Goal: Task Accomplishment & Management: Manage account settings

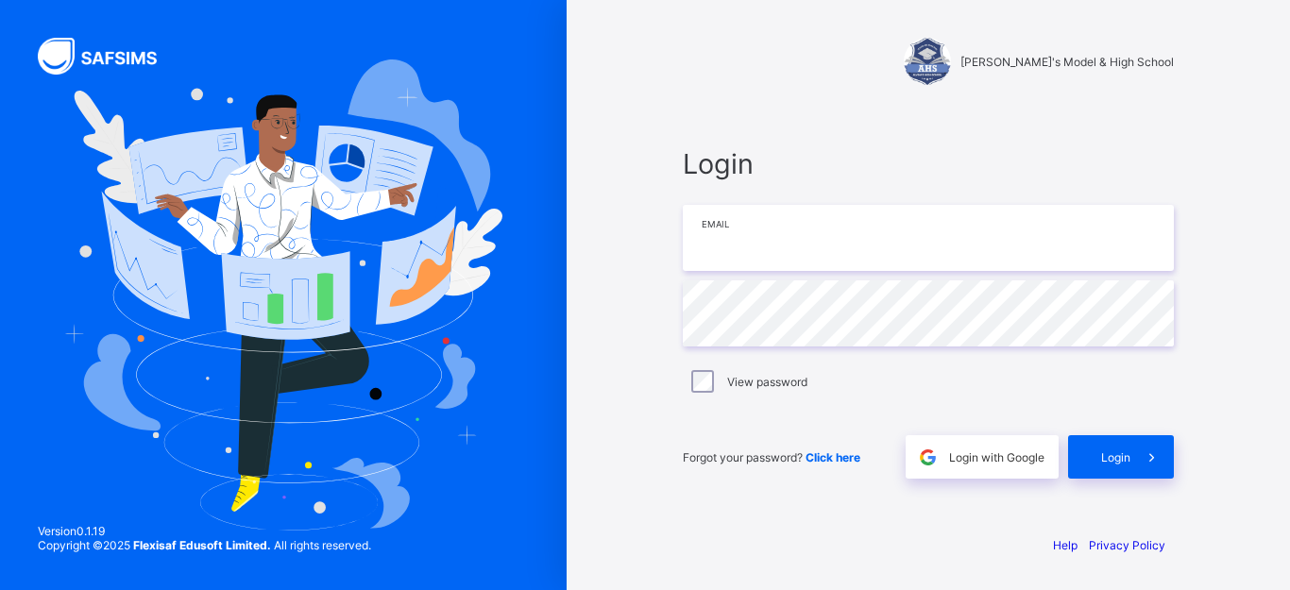
type input "**********"
click at [1134, 434] on div "Forgot your password? Click here Login with Google Login" at bounding box center [928, 447] width 491 height 62
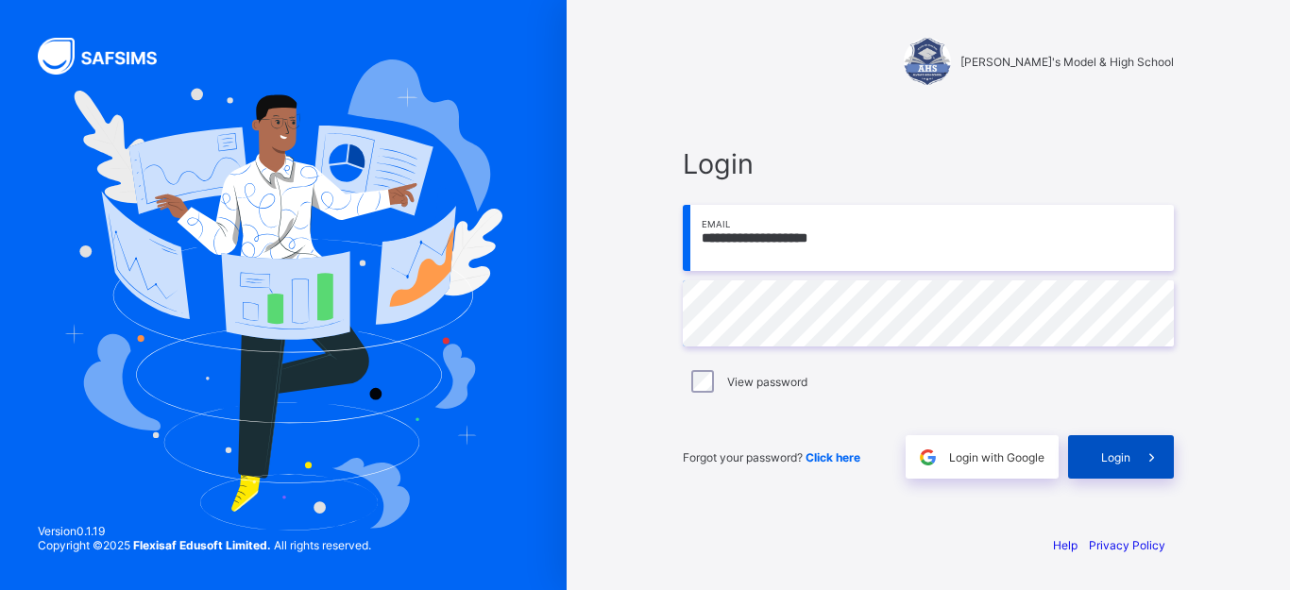
click at [1133, 457] on span at bounding box center [1151, 456] width 43 height 43
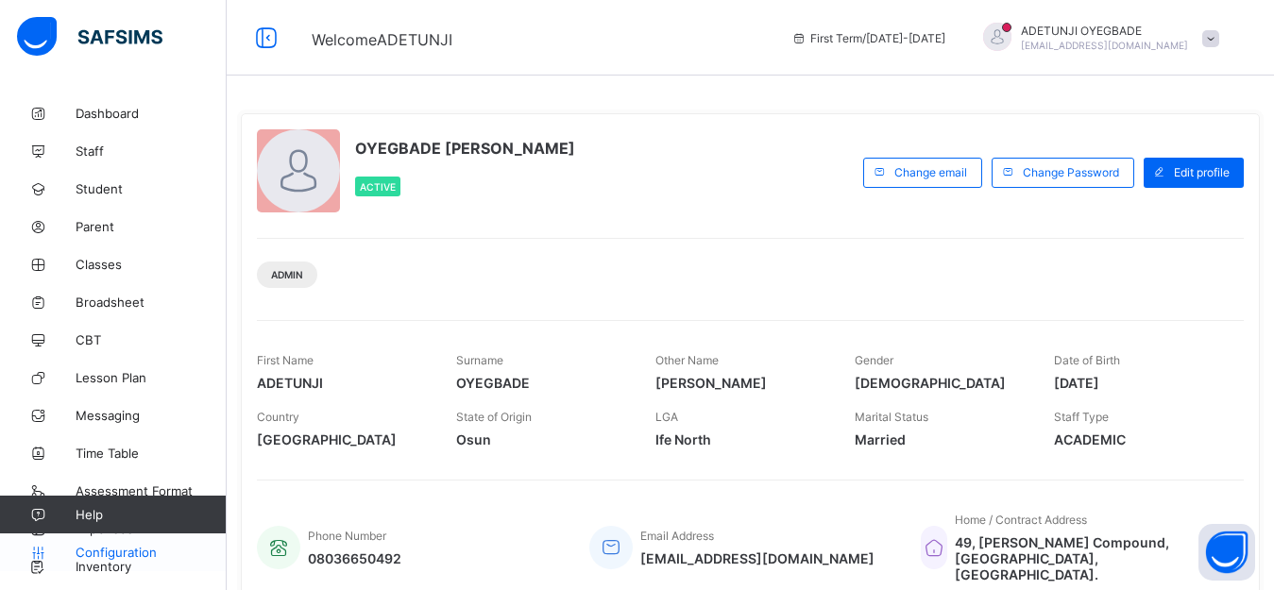
click at [94, 554] on span "Configuration" at bounding box center [151, 552] width 150 height 15
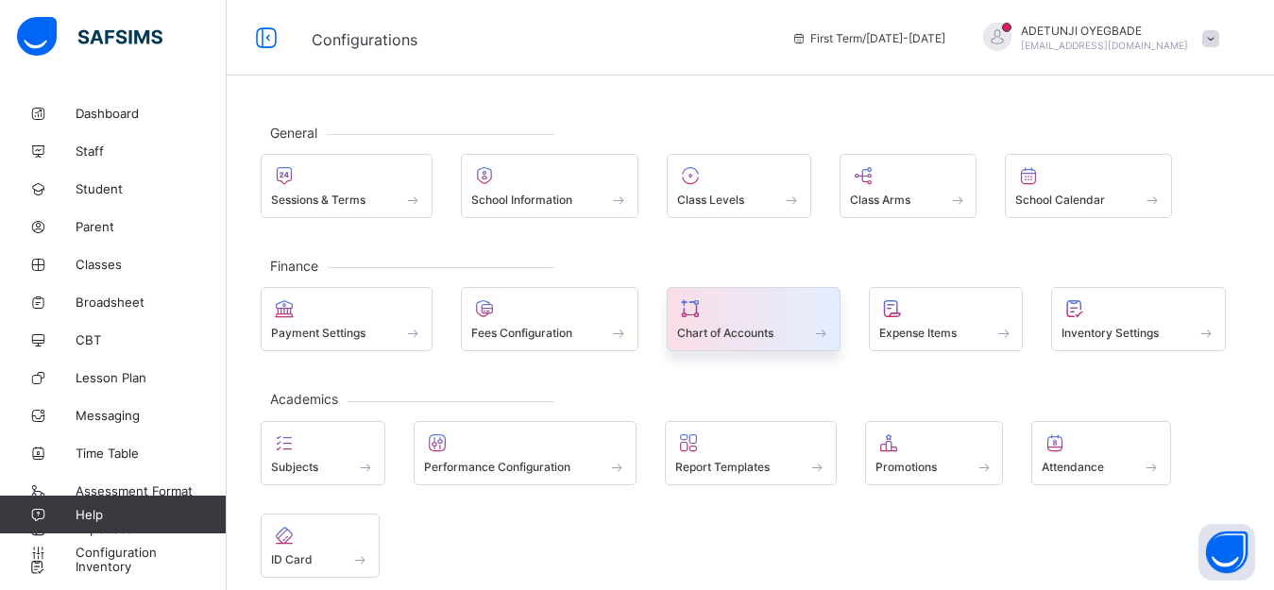
click at [702, 349] on div "Chart of Accounts" at bounding box center [754, 319] width 174 height 64
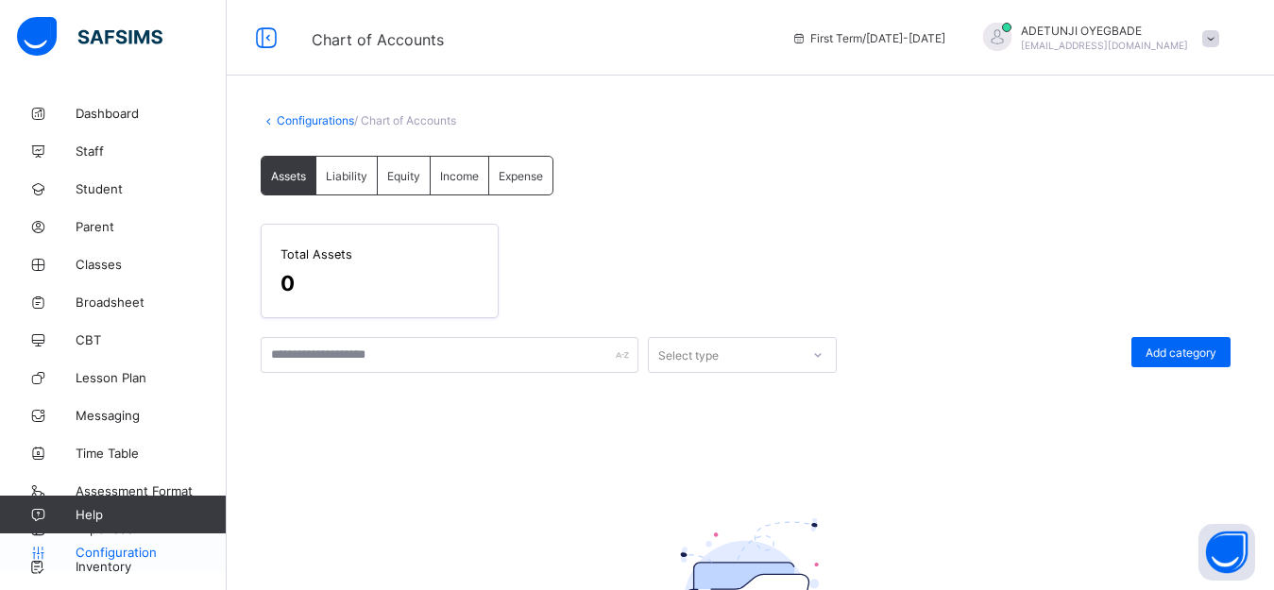
click at [130, 542] on link "Configuration" at bounding box center [113, 553] width 226 height 38
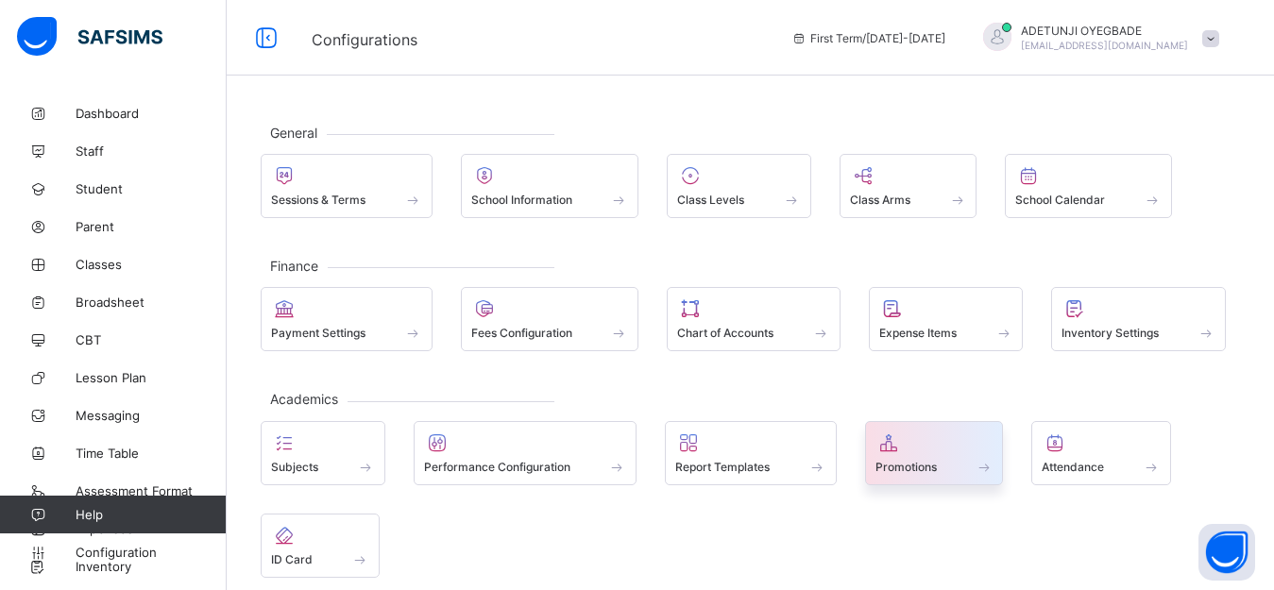
click at [885, 452] on icon at bounding box center [888, 443] width 26 height 23
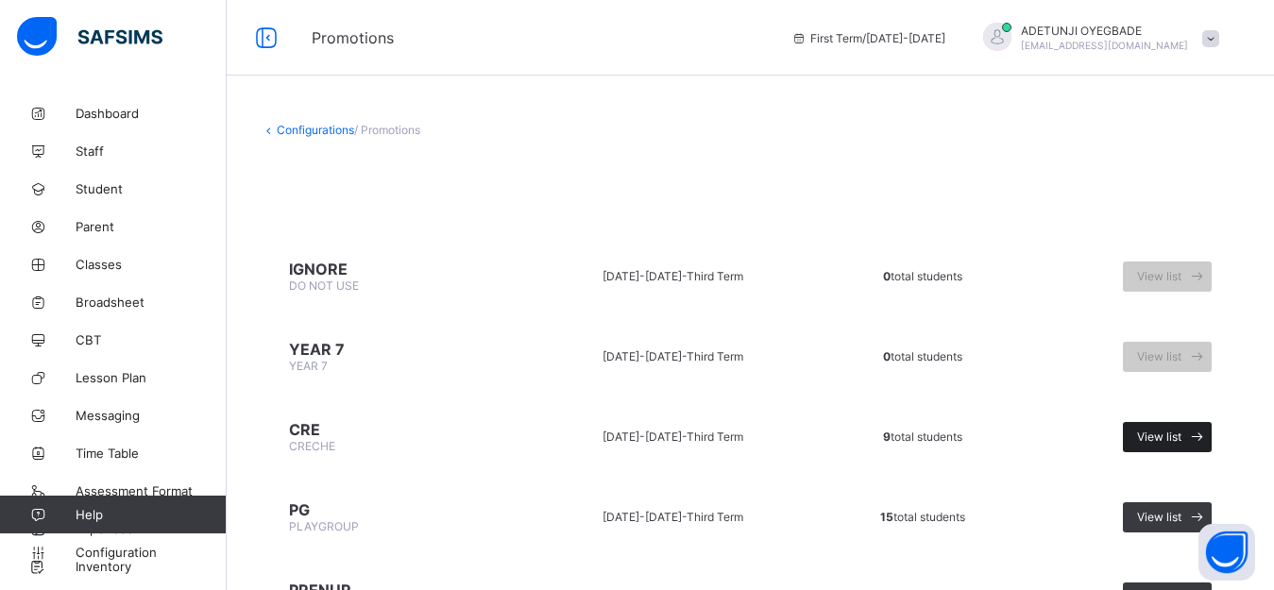
click at [1171, 440] on span "View list" at bounding box center [1159, 437] width 44 height 14
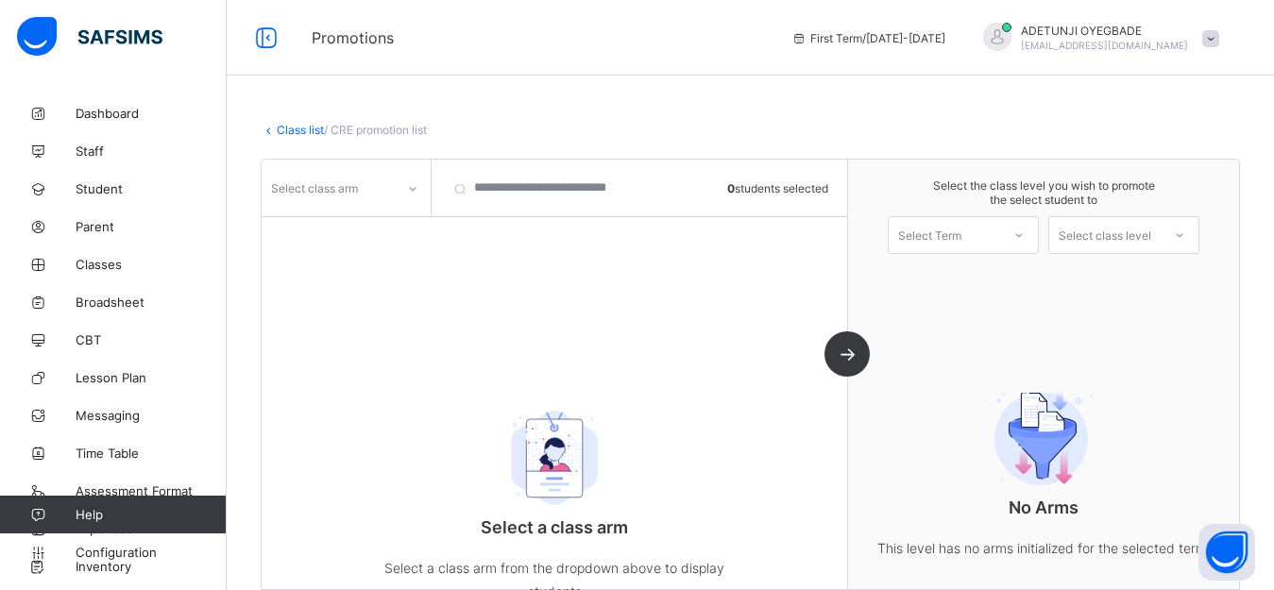
click at [281, 134] on link "Class list" at bounding box center [300, 130] width 47 height 14
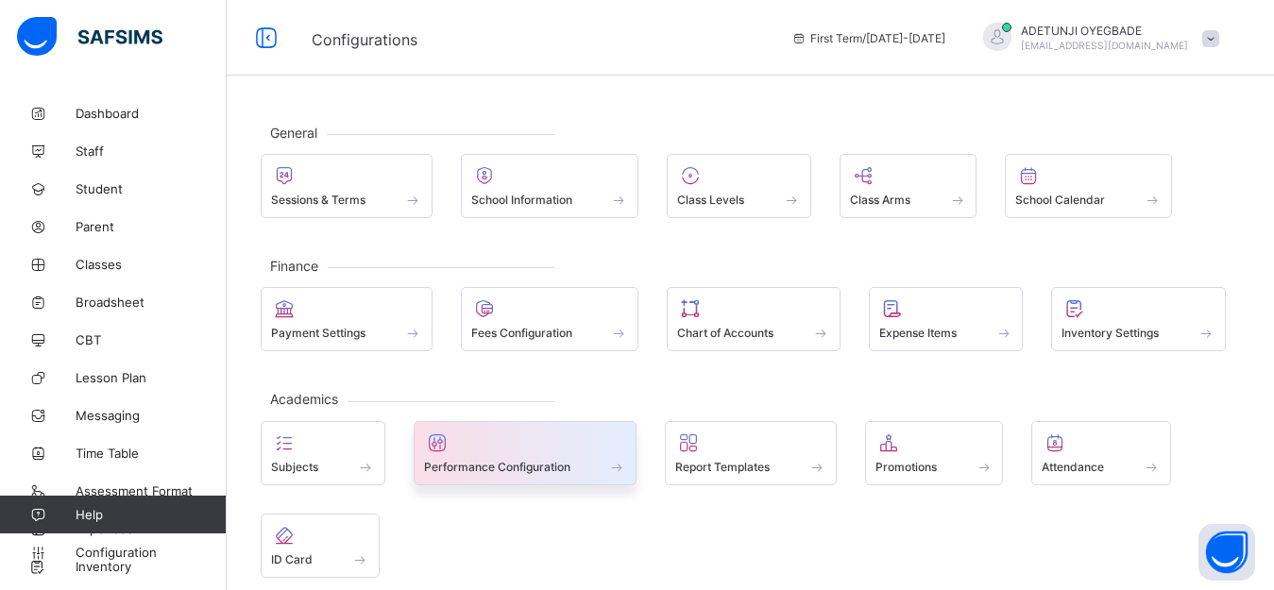
click at [500, 478] on div "Performance Configuration" at bounding box center [526, 453] width 224 height 64
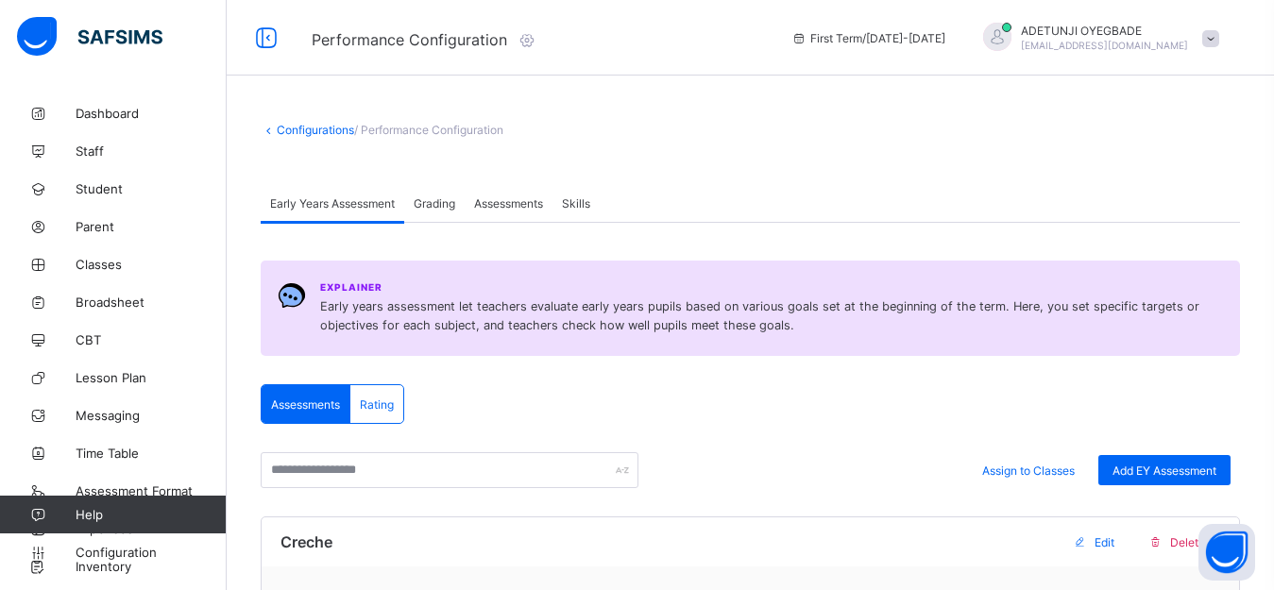
click at [441, 203] on span "Grading" at bounding box center [435, 203] width 42 height 14
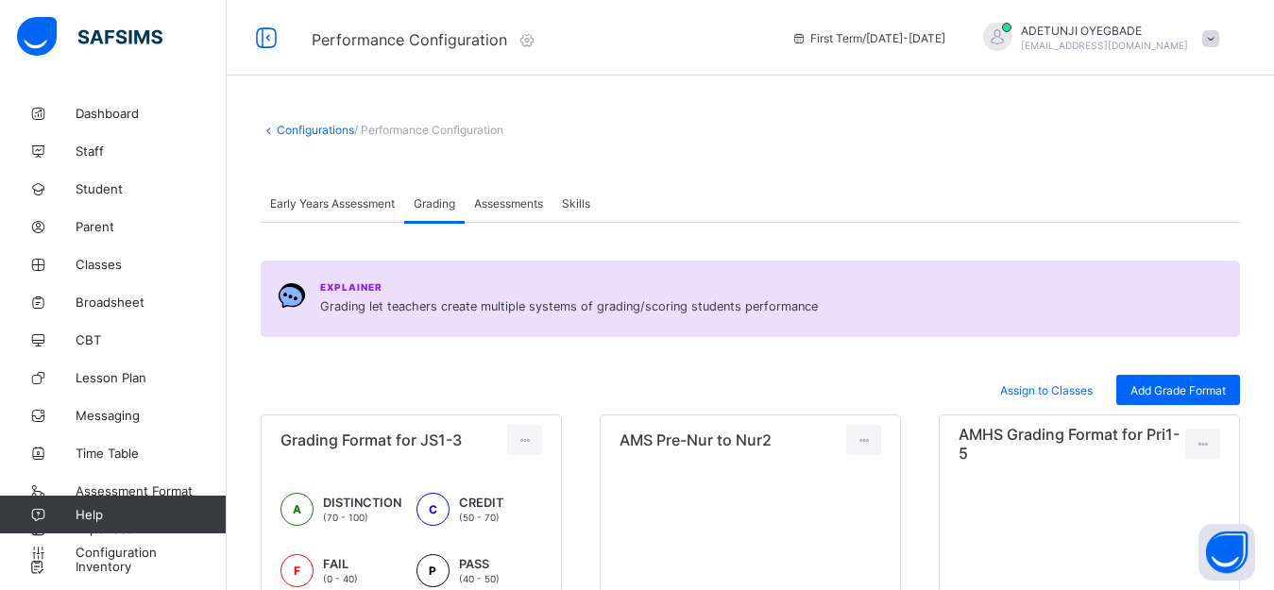
click at [490, 211] on div "Assessments" at bounding box center [509, 203] width 88 height 38
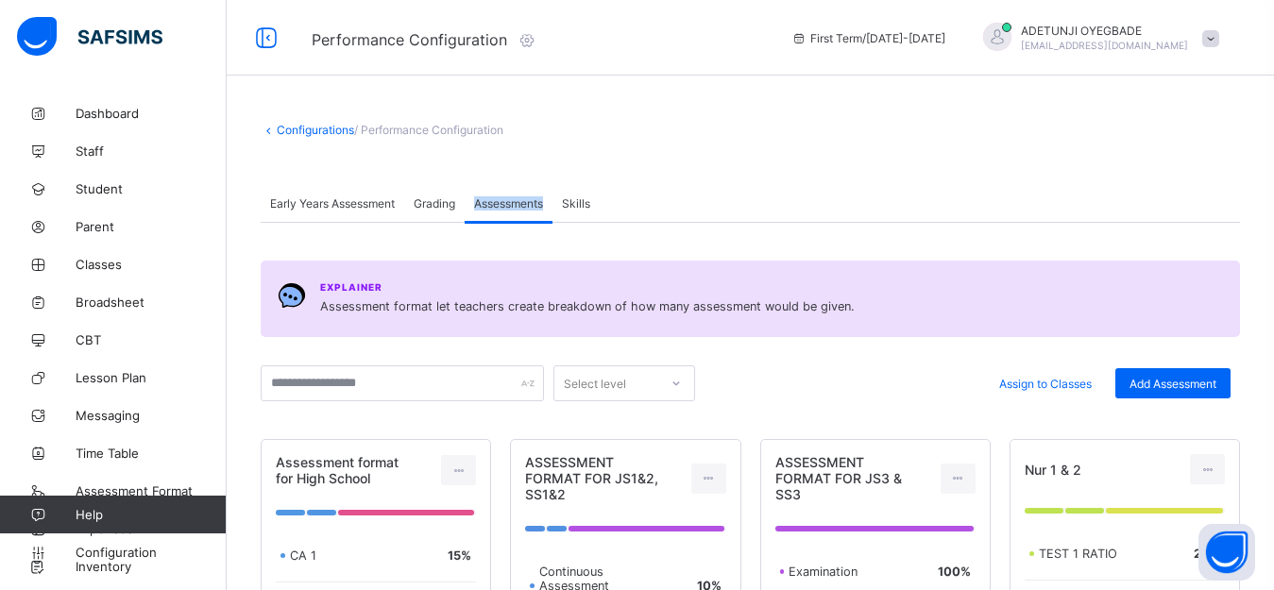
click at [332, 123] on link "Configurations" at bounding box center [315, 130] width 77 height 14
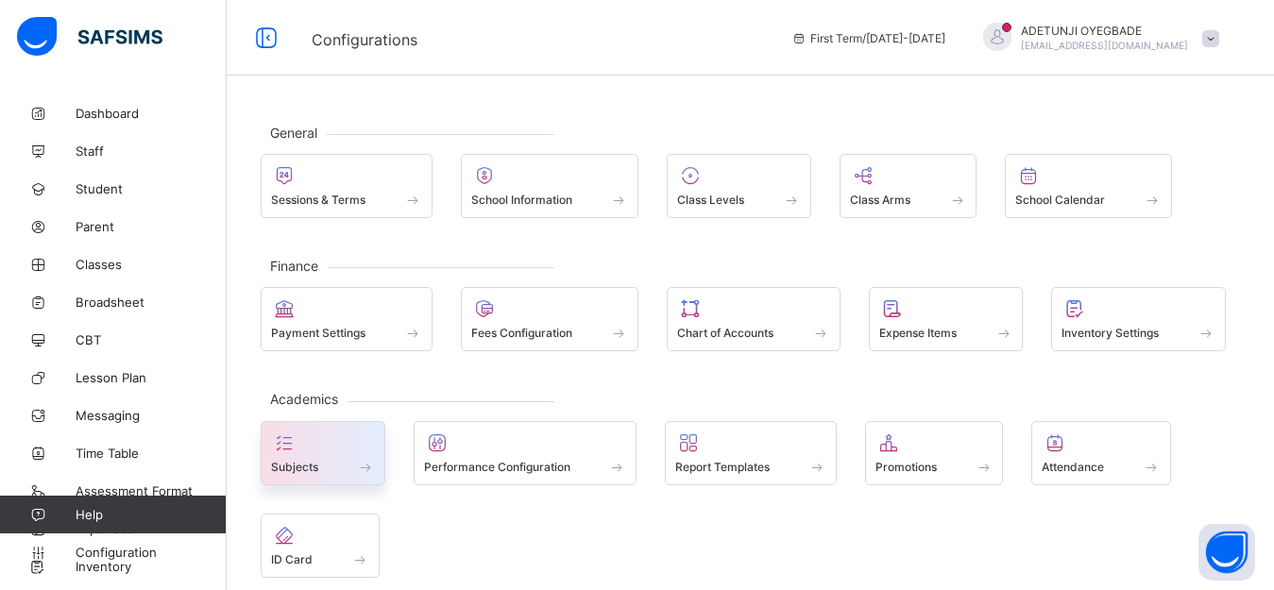
click at [356, 465] on span at bounding box center [365, 467] width 19 height 16
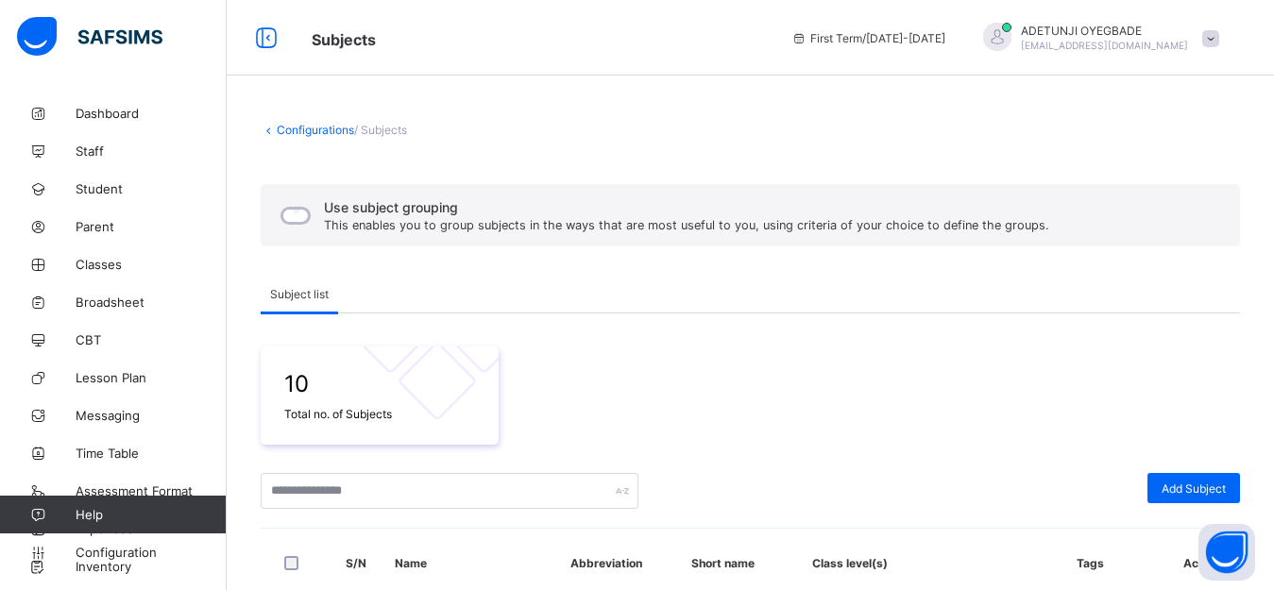
click at [820, 450] on span at bounding box center [750, 459] width 979 height 28
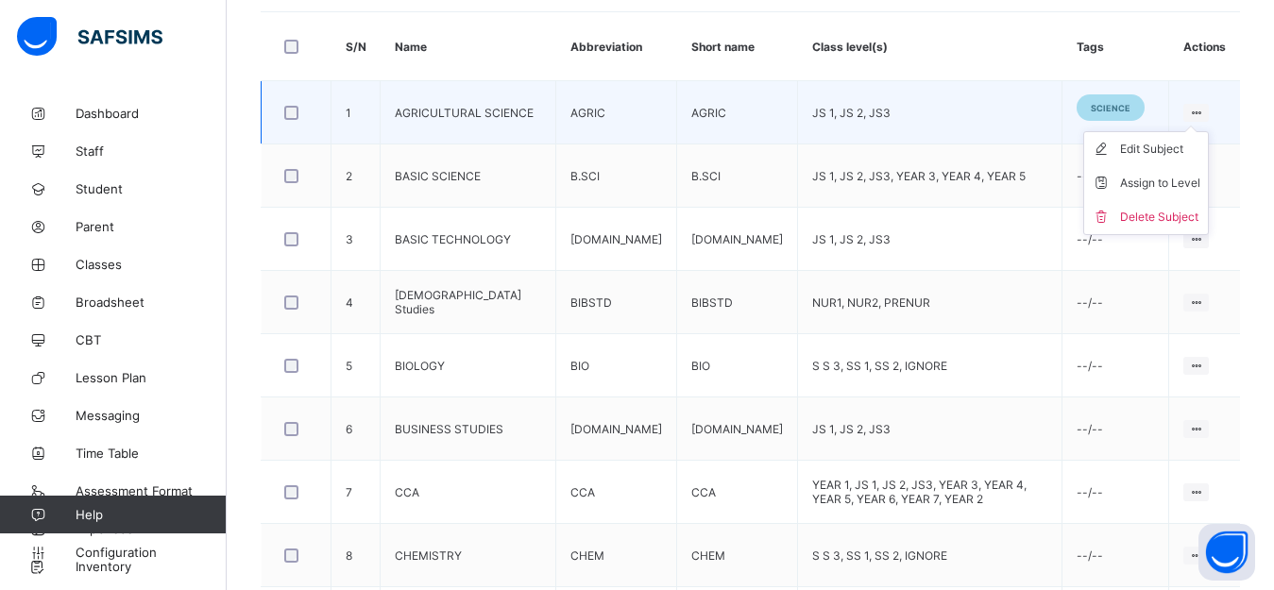
click at [1209, 131] on ul "Edit Subject Assign to Level Delete Subject" at bounding box center [1146, 183] width 126 height 104
click at [1192, 158] on div "Edit Subject" at bounding box center [1160, 149] width 80 height 19
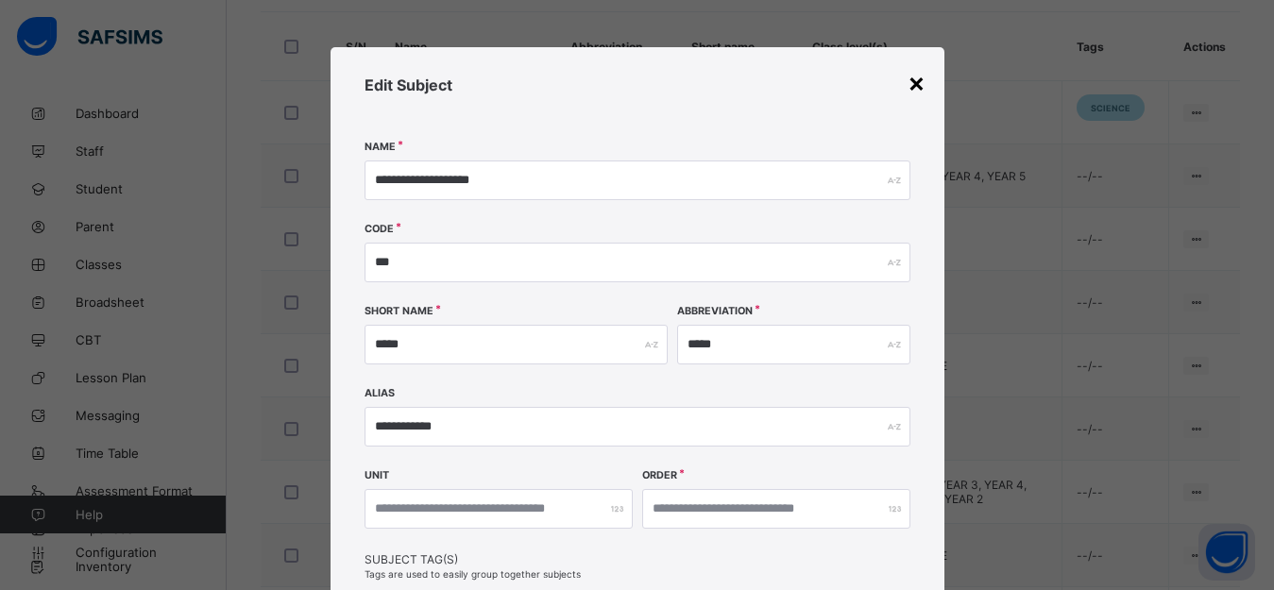
click at [913, 83] on div "×" at bounding box center [917, 82] width 18 height 32
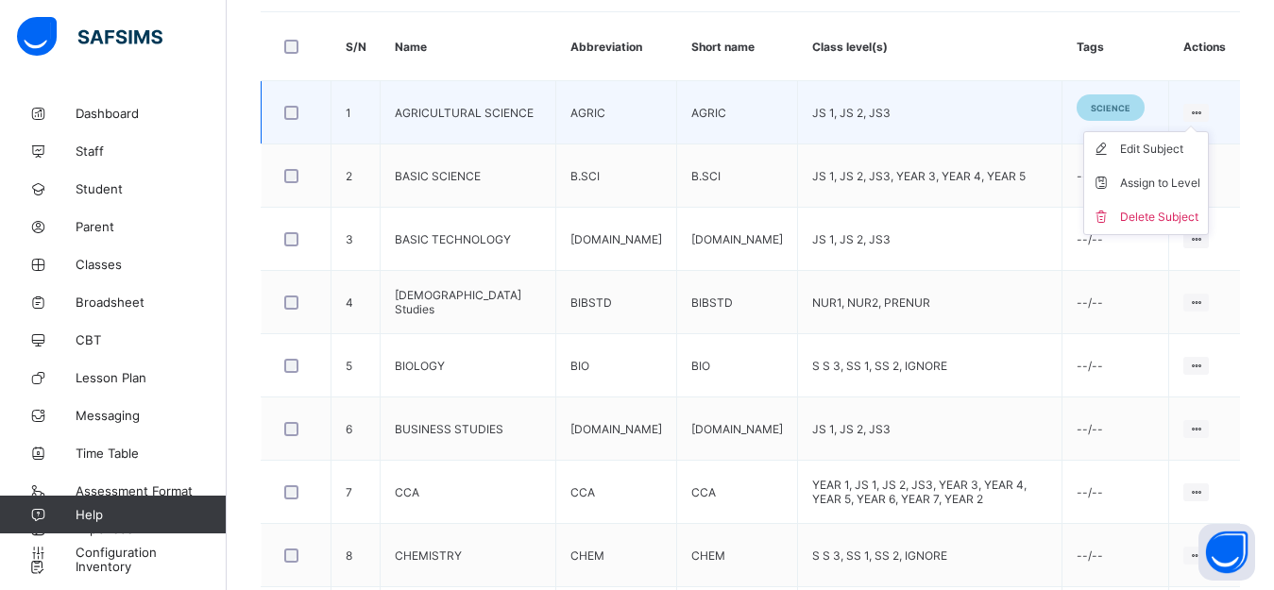
click at [1205, 131] on ul "Edit Subject Assign to Level Delete Subject" at bounding box center [1146, 183] width 126 height 104
click at [1186, 182] on div "Assign to Level" at bounding box center [1160, 183] width 80 height 19
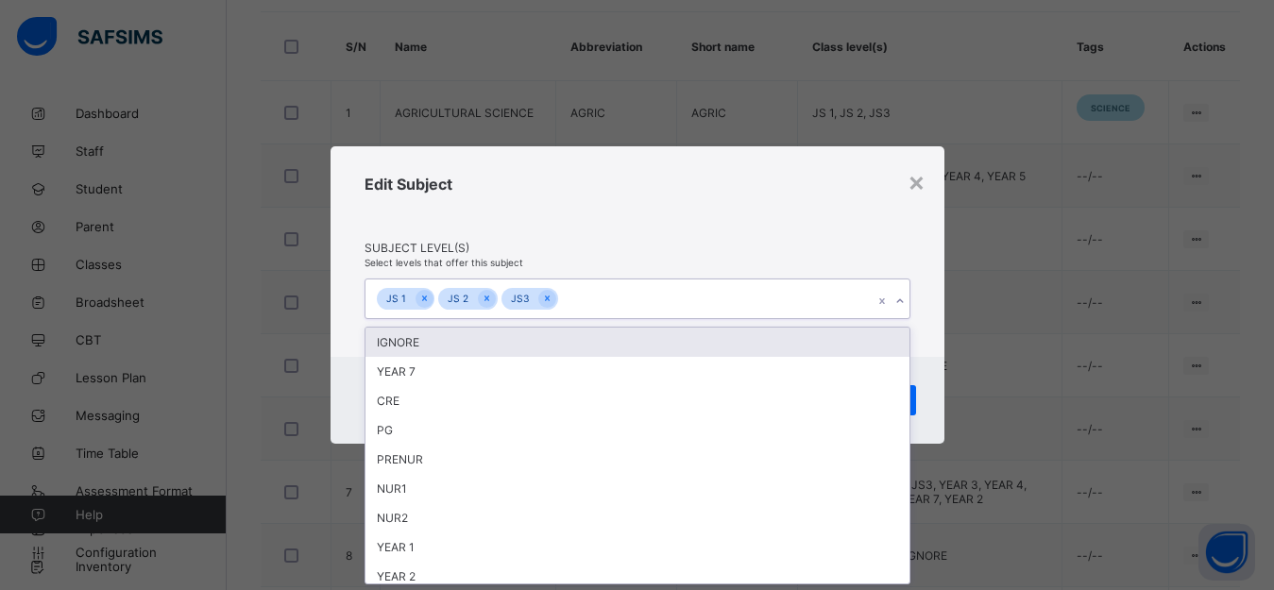
click at [899, 305] on icon at bounding box center [899, 301] width 11 height 19
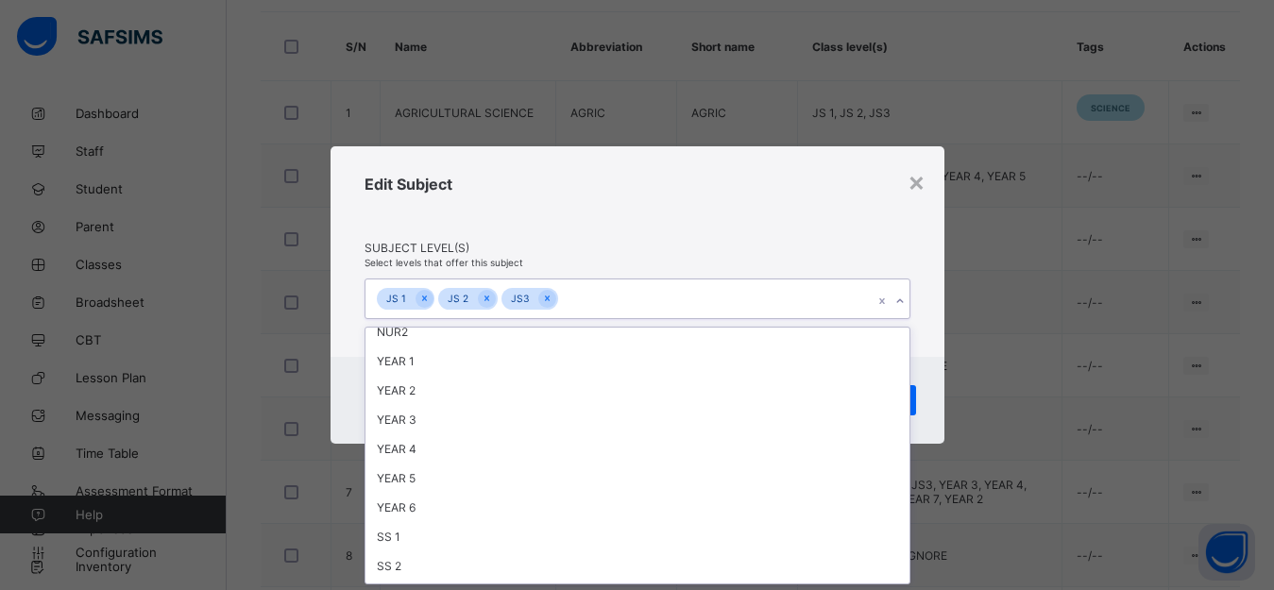
scroll to position [212, 0]
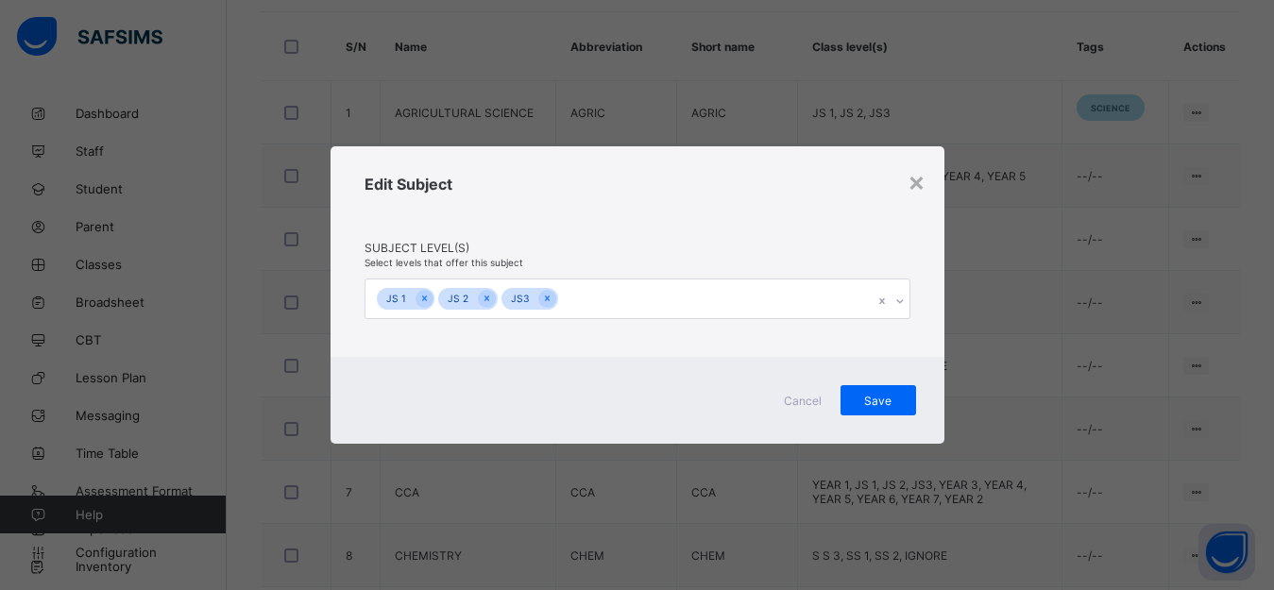
click at [943, 336] on div "Edit Subject Subject Level(s) Select levels that offer this subject JS 1 JS 2 J…" at bounding box center [638, 252] width 614 height 212
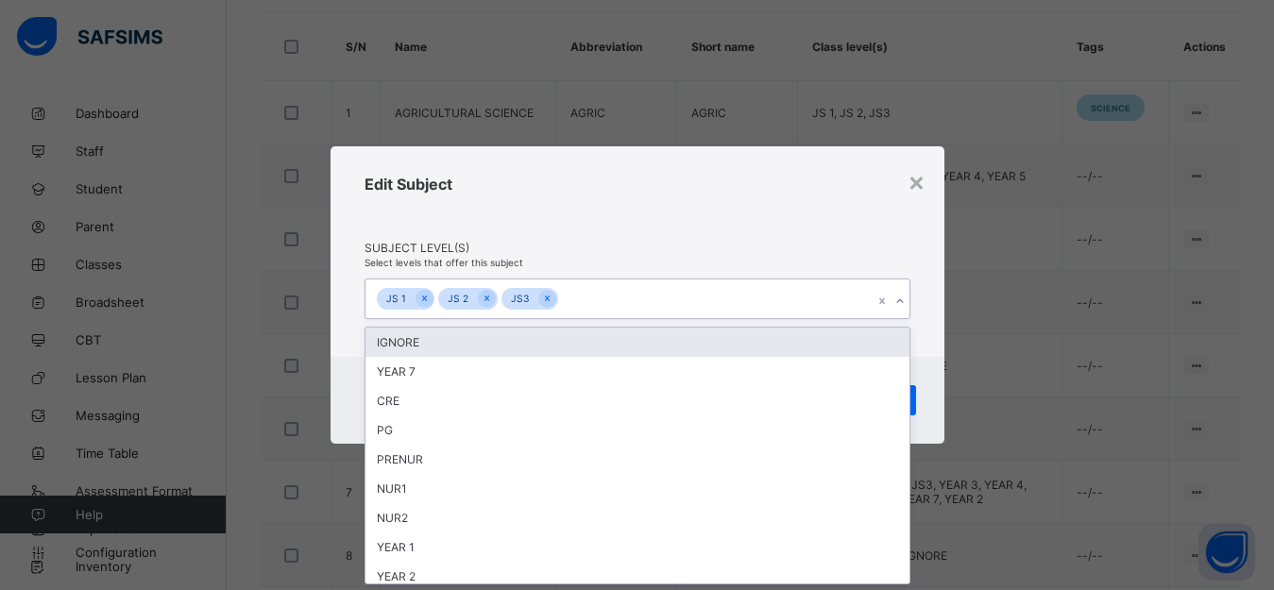
scroll to position [0, 0]
click at [393, 296] on div "JS 1" at bounding box center [396, 299] width 39 height 22
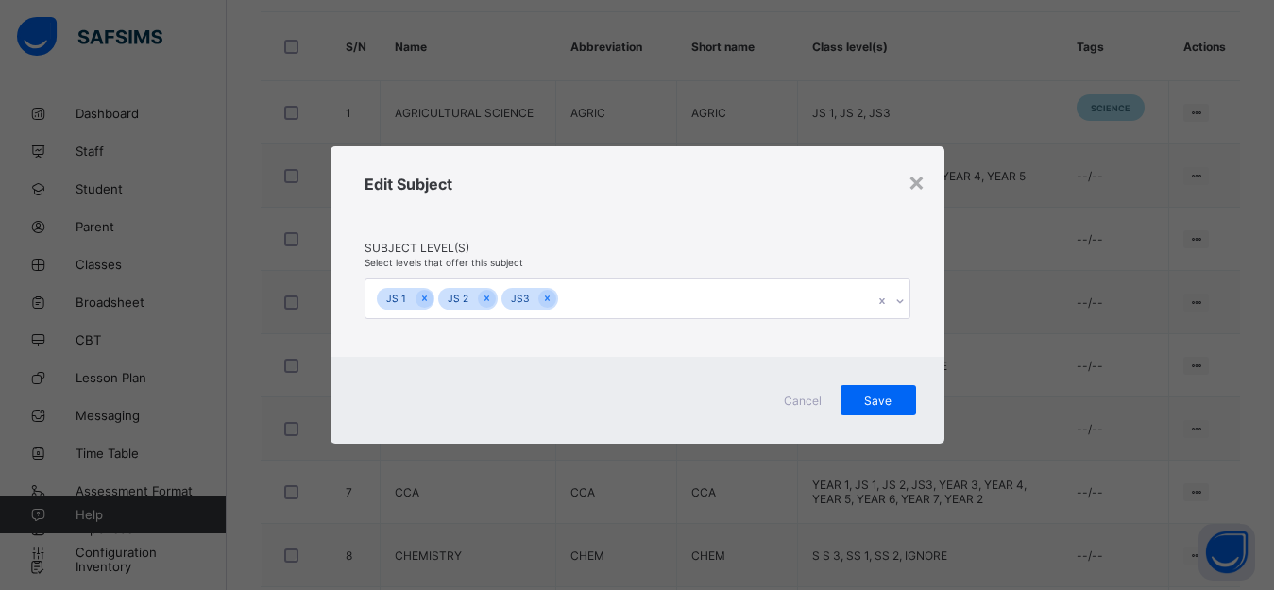
click at [1074, 413] on div "× Edit Subject Subject Level(s) Select levels that offer this subject JS 1 JS 2…" at bounding box center [637, 295] width 1274 height 590
click at [915, 184] on div "×" at bounding box center [917, 181] width 18 height 32
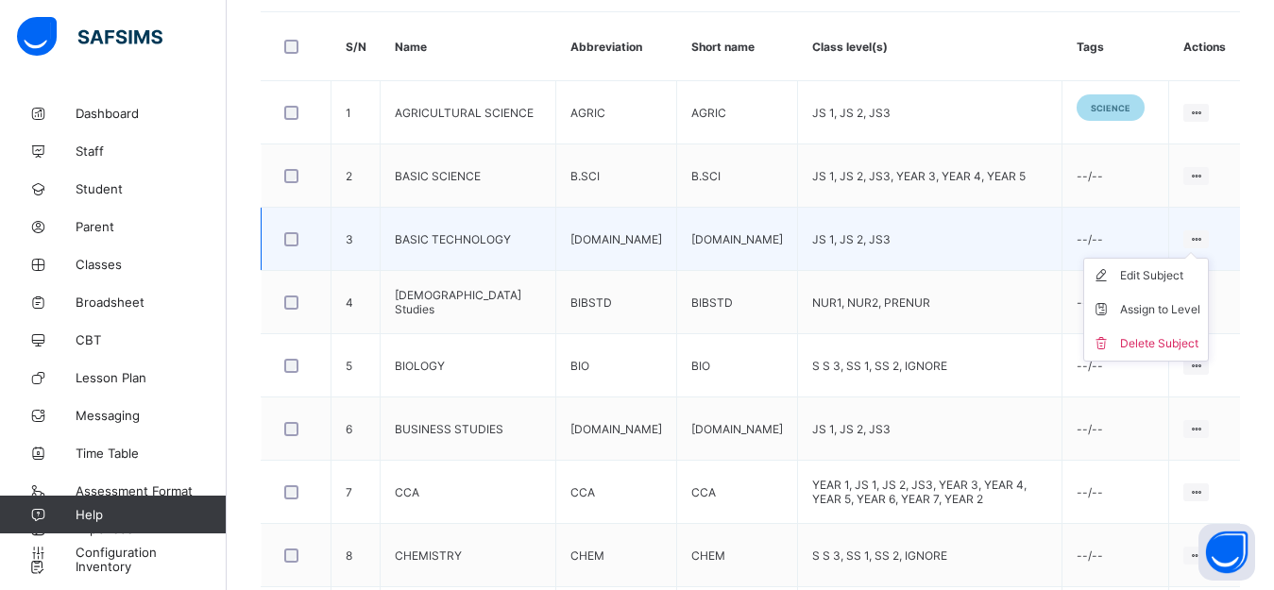
click at [1208, 258] on ul "Edit Subject Assign to Level Delete Subject" at bounding box center [1146, 310] width 126 height 104
click at [1190, 304] on div "Assign to Level" at bounding box center [1160, 309] width 80 height 19
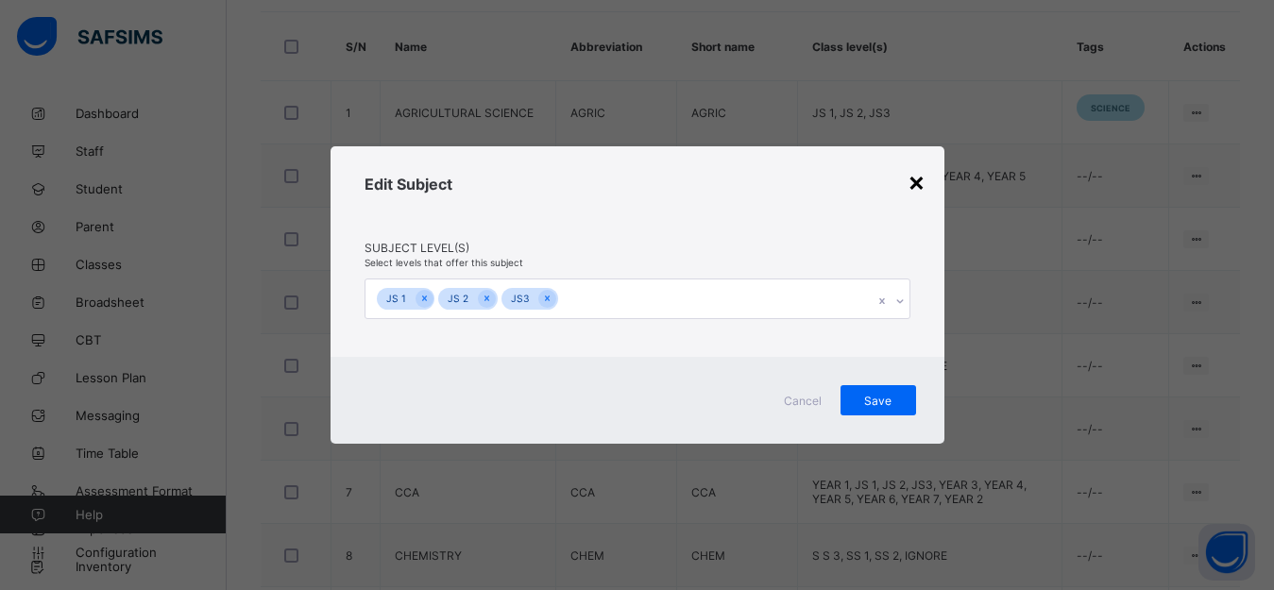
click at [911, 185] on div "×" at bounding box center [917, 181] width 18 height 32
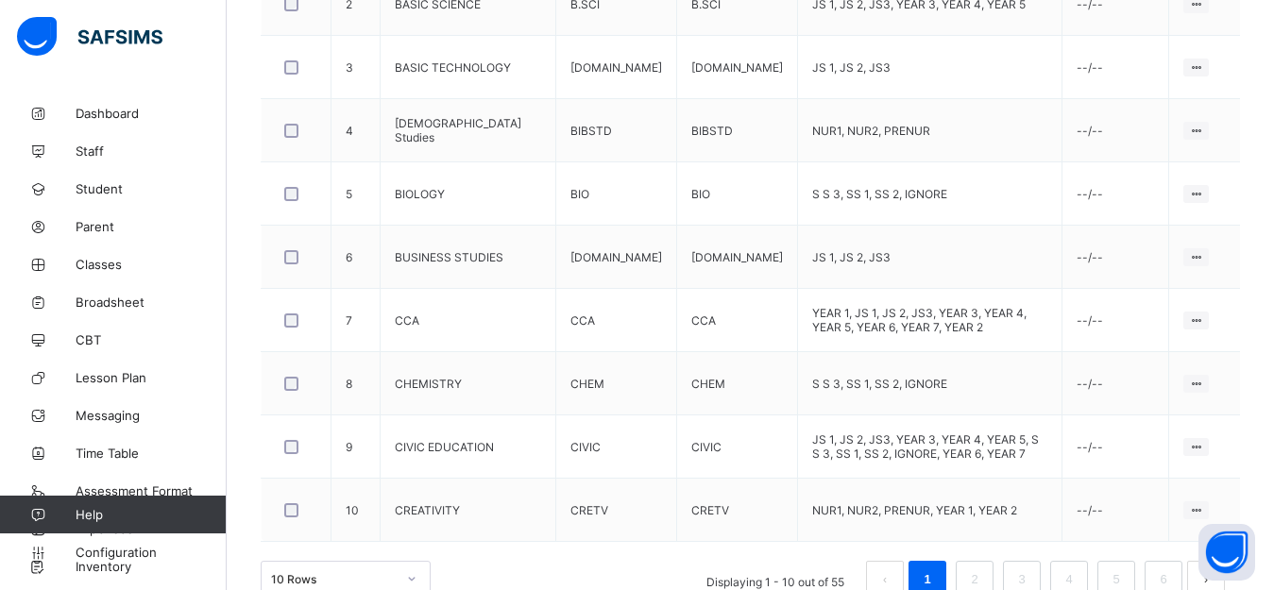
scroll to position [725, 0]
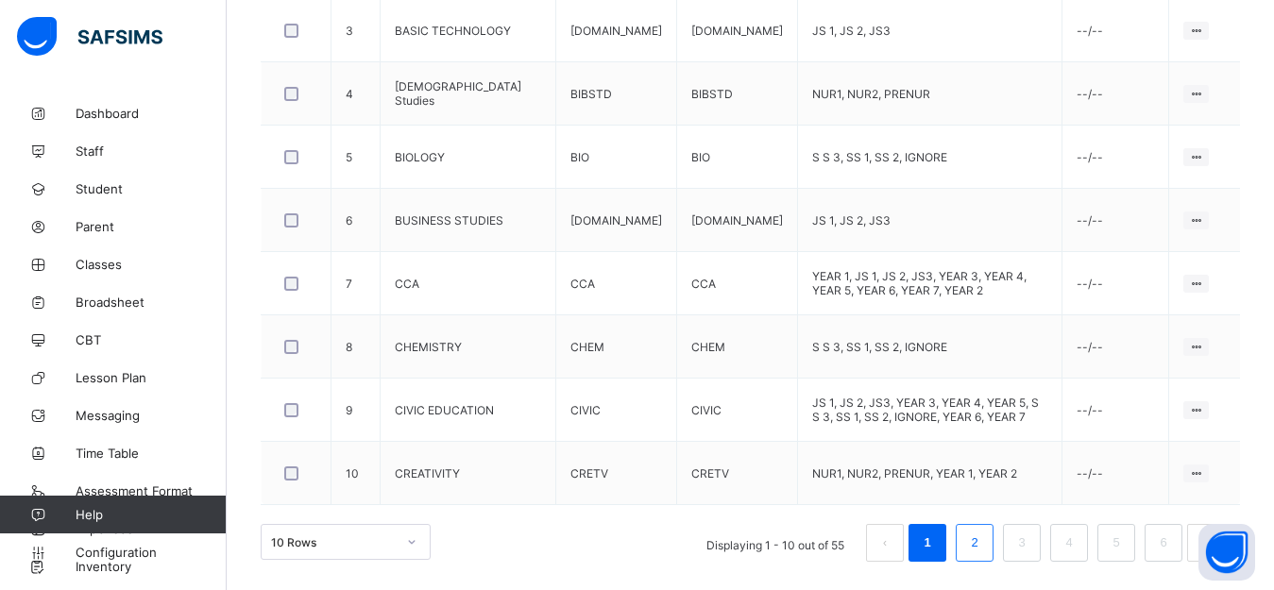
click at [983, 535] on link "2" at bounding box center [974, 543] width 18 height 25
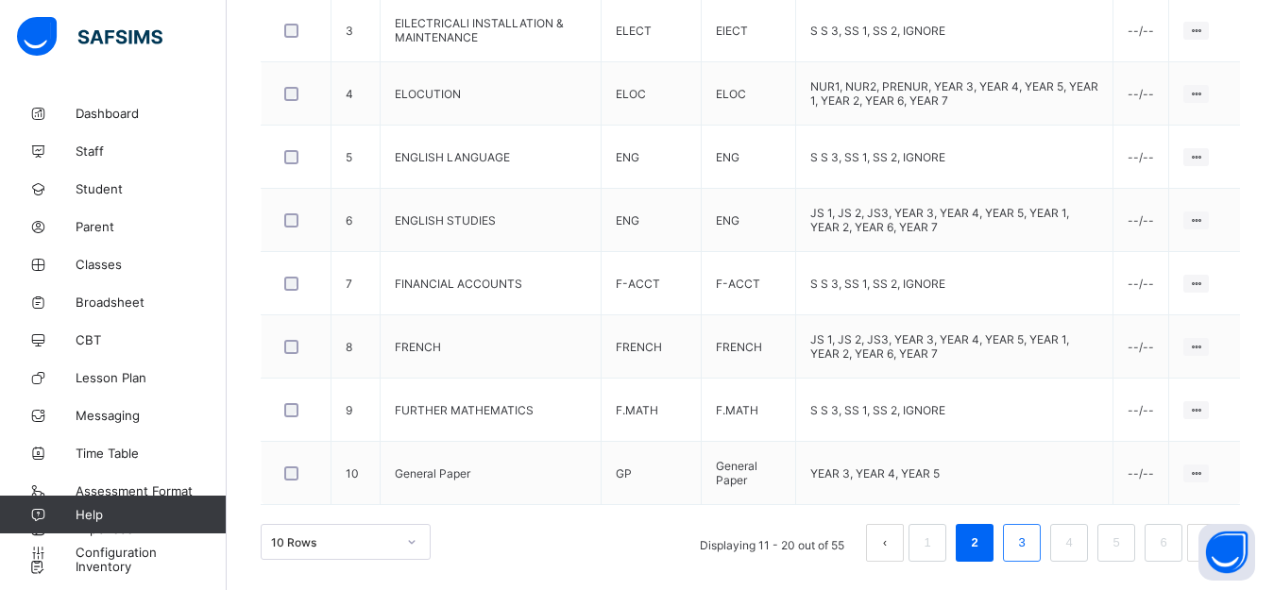
click at [1034, 527] on li "3" at bounding box center [1022, 543] width 38 height 38
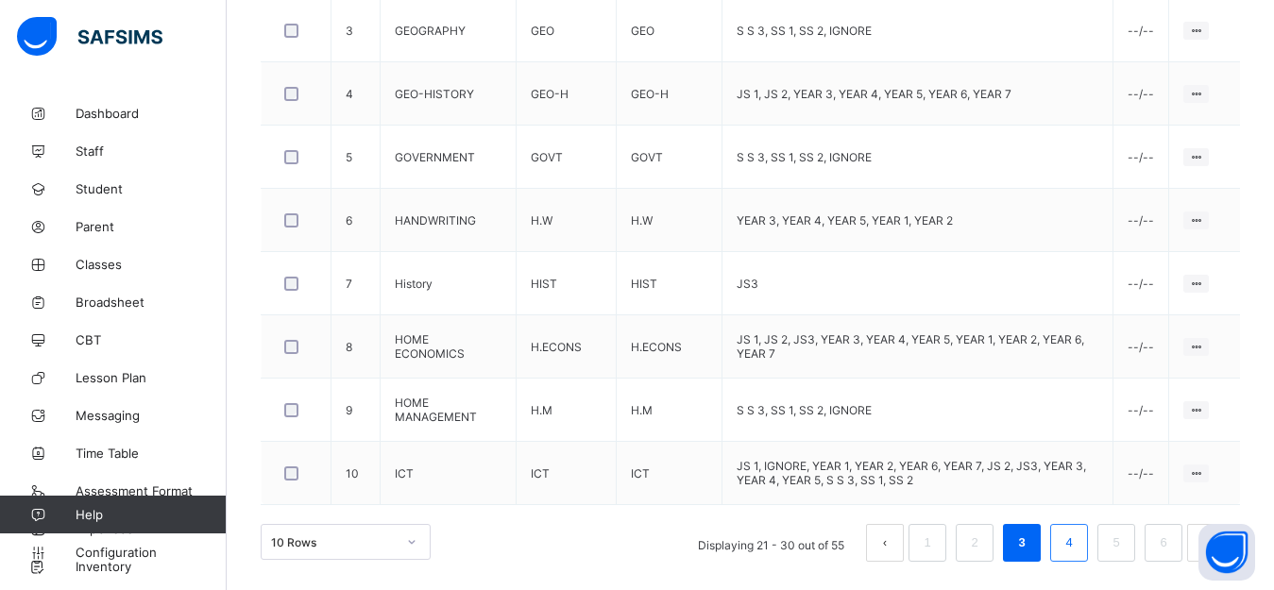
click at [1078, 531] on link "4" at bounding box center [1069, 543] width 18 height 25
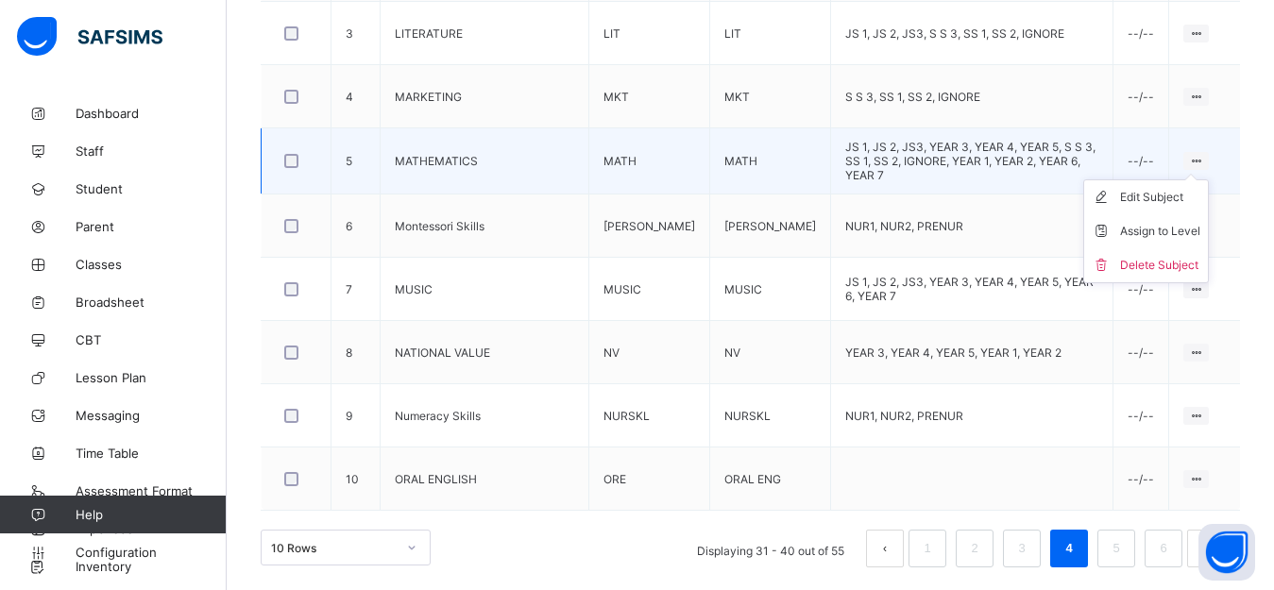
click at [1209, 179] on ul "Edit Subject Assign to Level Delete Subject" at bounding box center [1146, 231] width 126 height 104
click at [1202, 207] on li "Edit Subject" at bounding box center [1146, 197] width 124 height 34
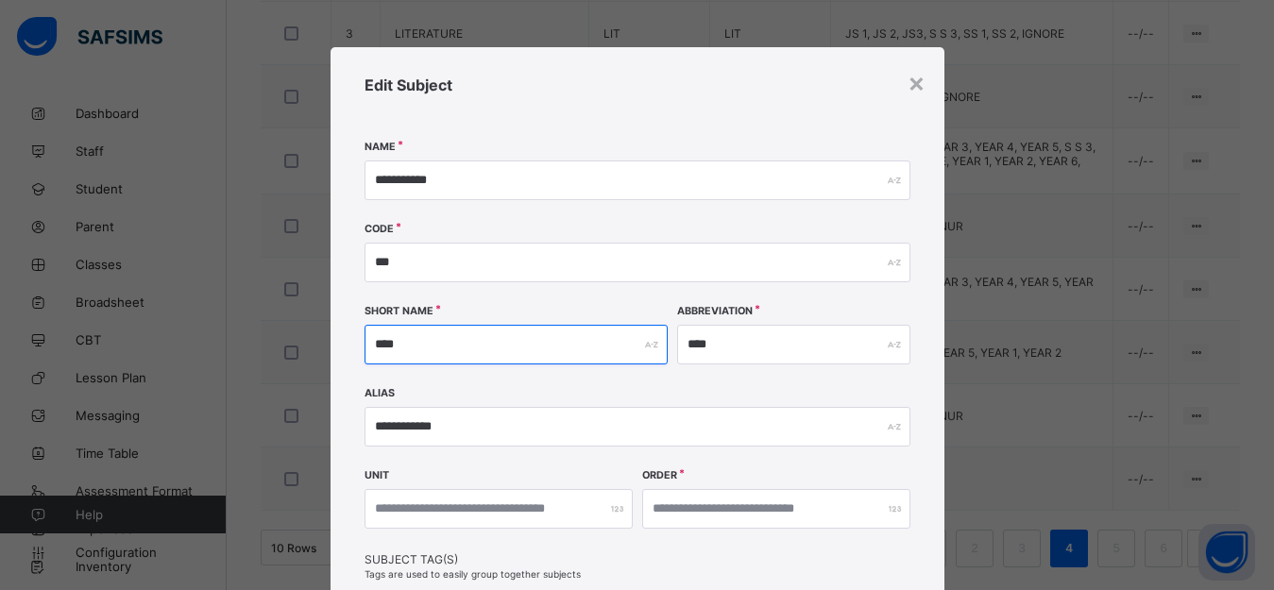
click at [518, 329] on input "****" at bounding box center [516, 345] width 303 height 40
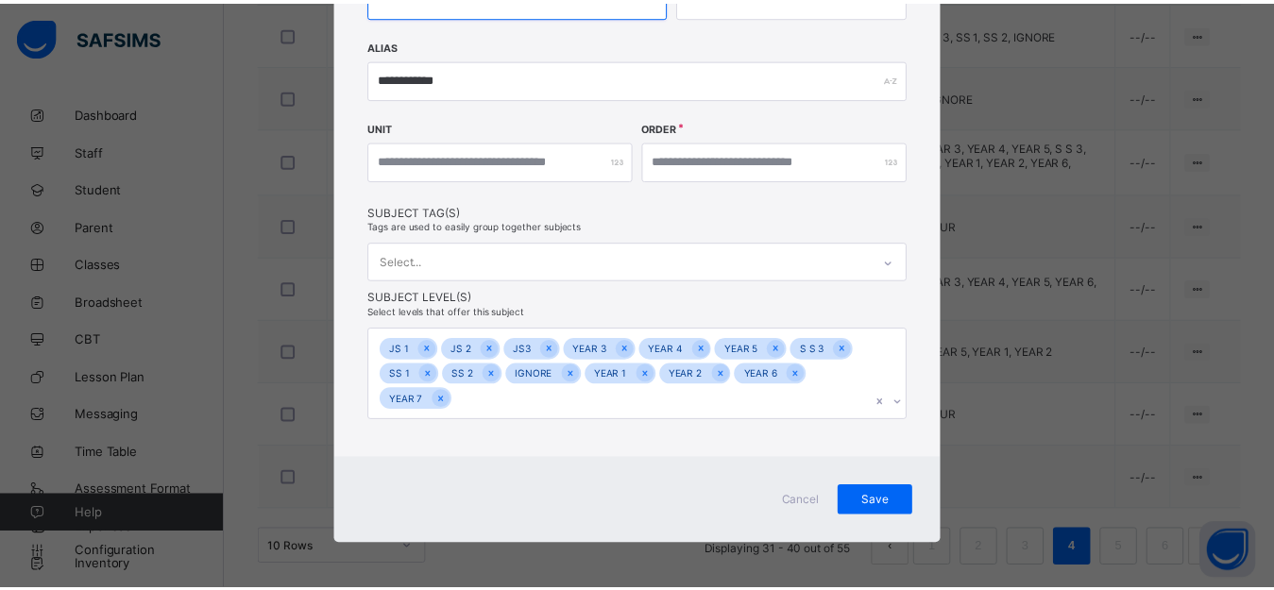
scroll to position [349, 0]
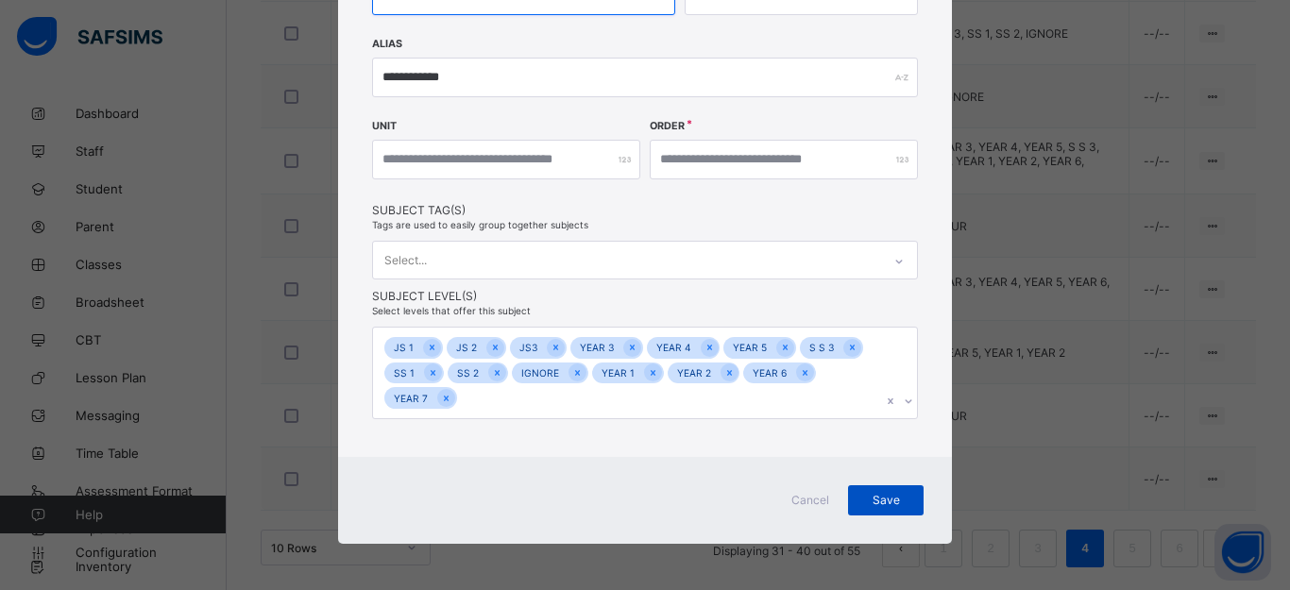
type input "*****"
click at [872, 506] on span "Save" at bounding box center [885, 500] width 47 height 14
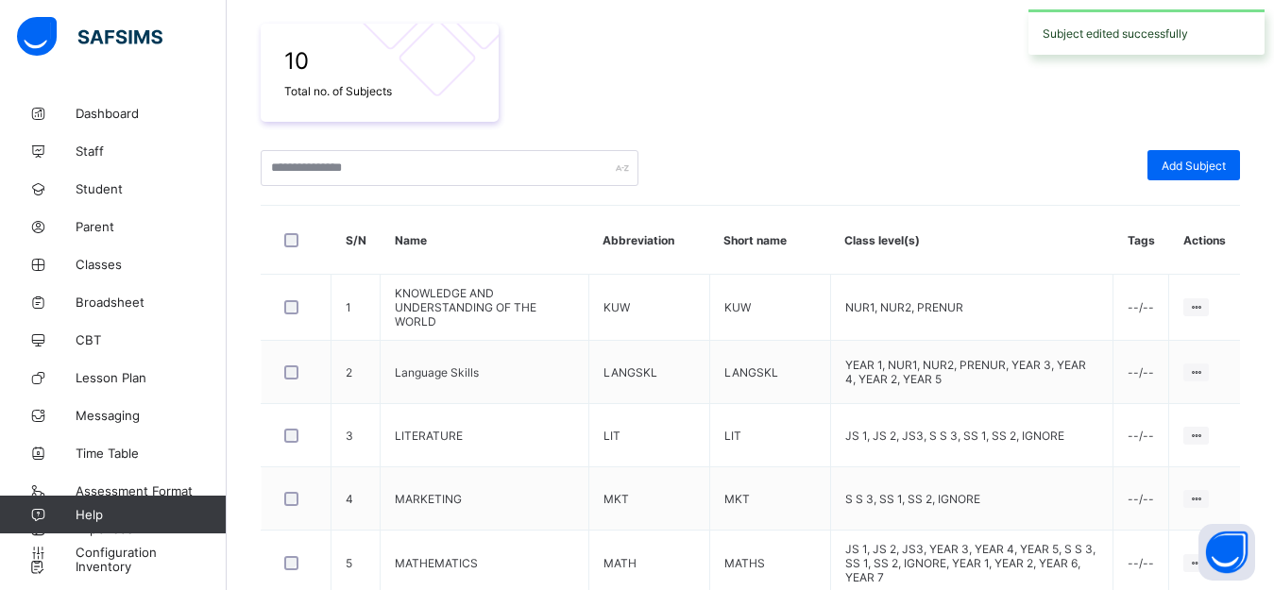
scroll to position [725, 0]
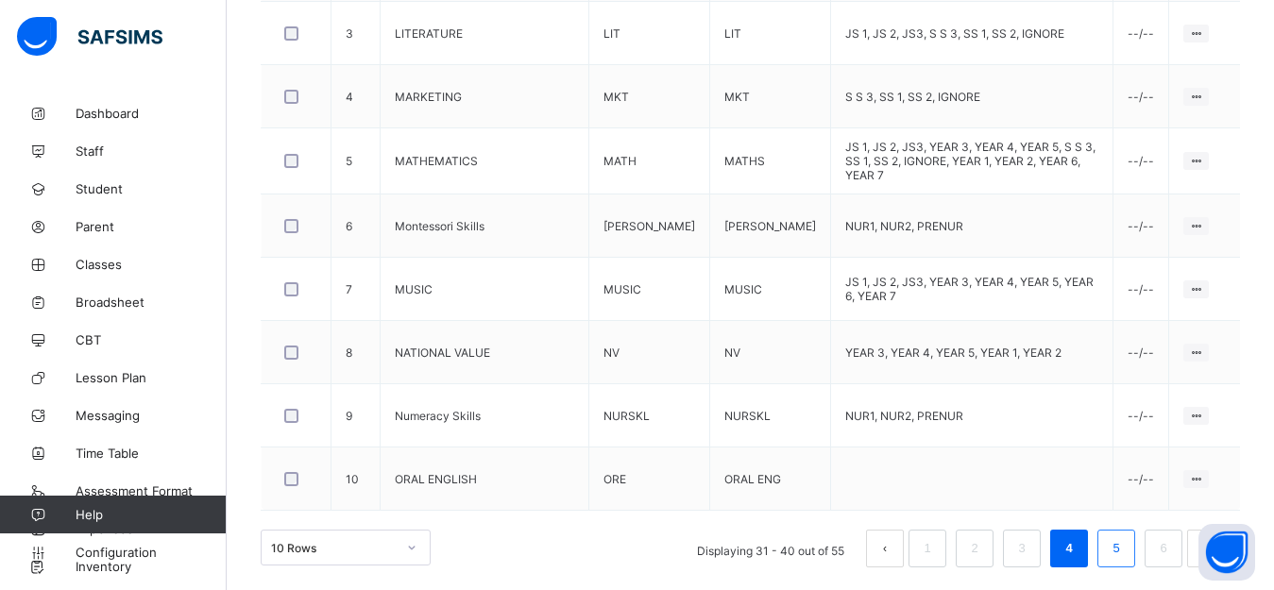
click at [1135, 543] on li "5" at bounding box center [1116, 549] width 38 height 38
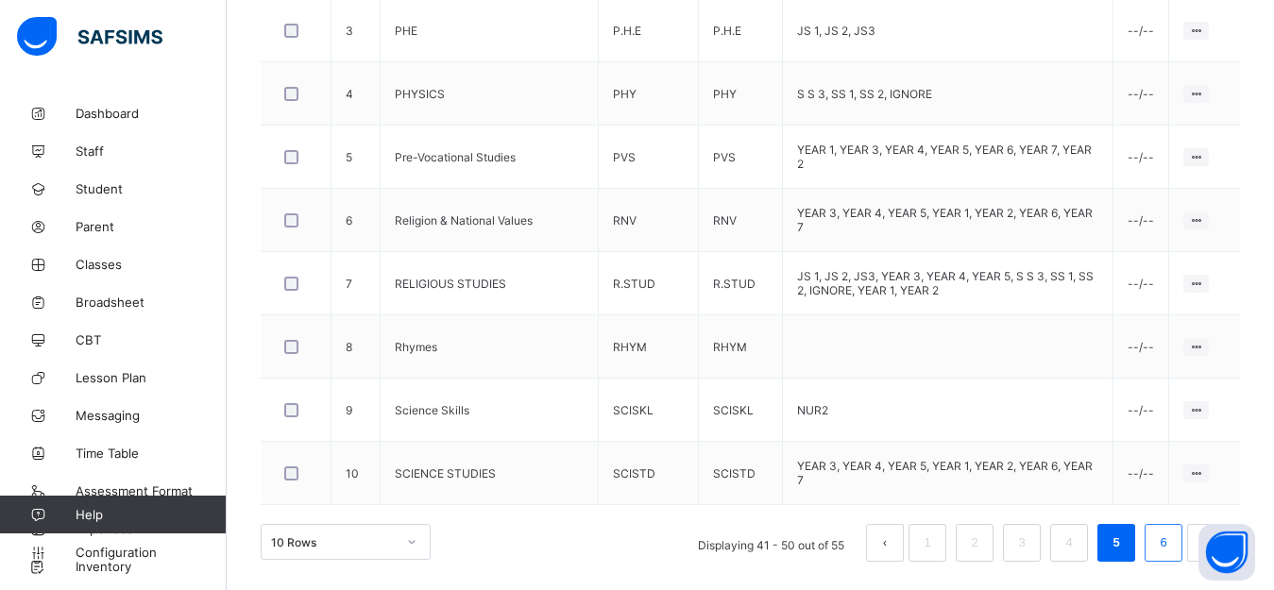
click at [1165, 545] on li "6" at bounding box center [1164, 543] width 38 height 38
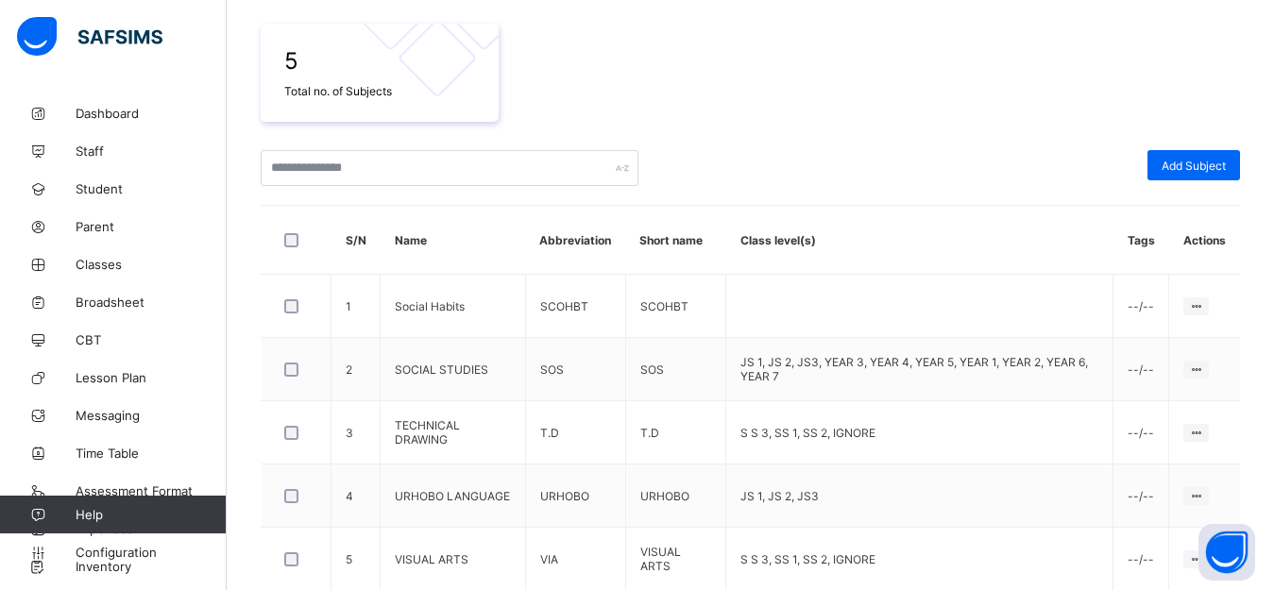
scroll to position [409, 0]
